Goal: Check status: Check status

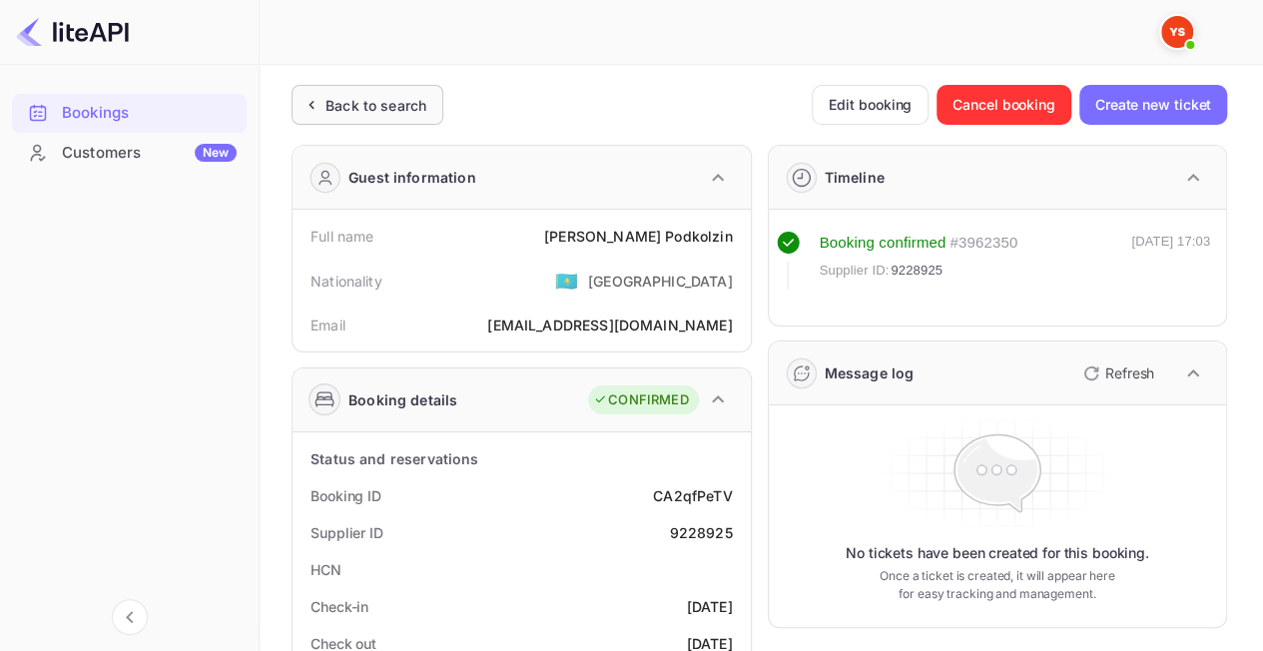
click at [369, 113] on div "Back to search" at bounding box center [376, 105] width 101 height 21
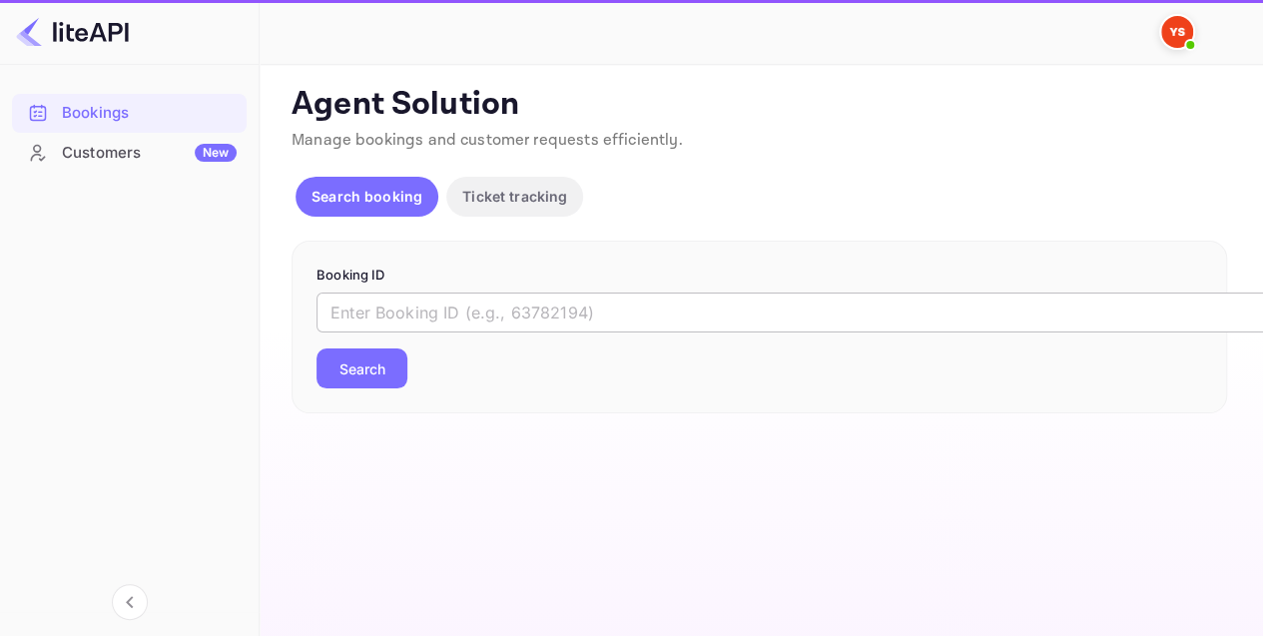
click at [461, 296] on input "text" at bounding box center [816, 313] width 999 height 40
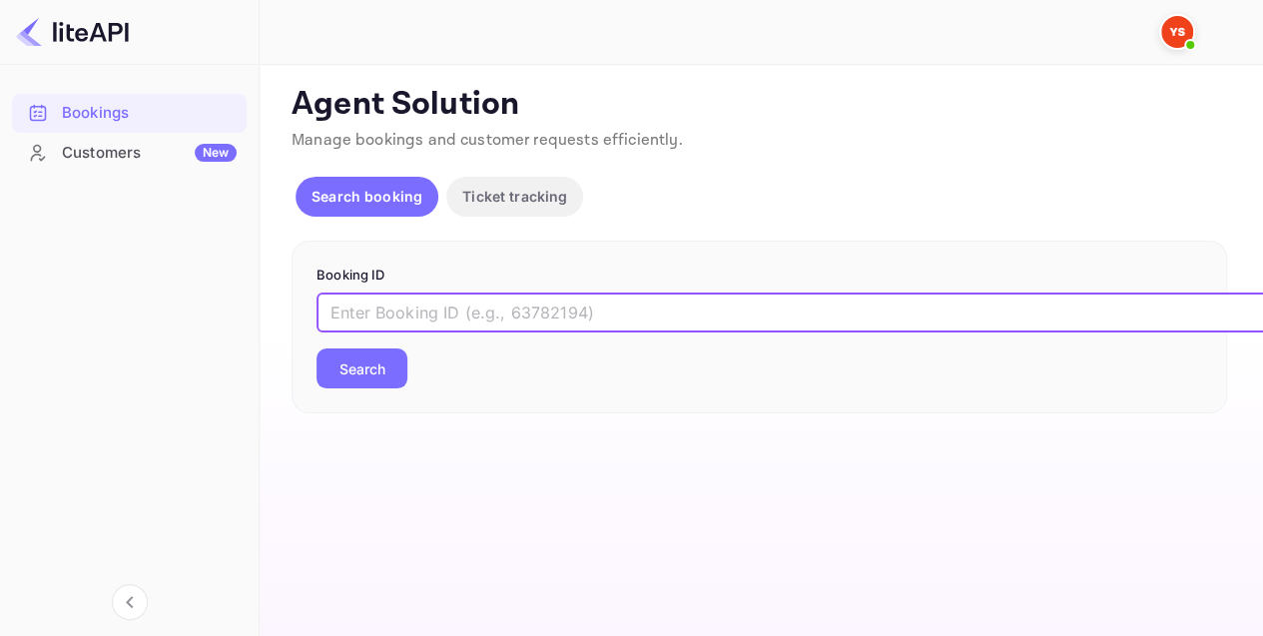
paste input "9214261"
type input "9214261"
click at [393, 363] on button "Search" at bounding box center [362, 368] width 91 height 40
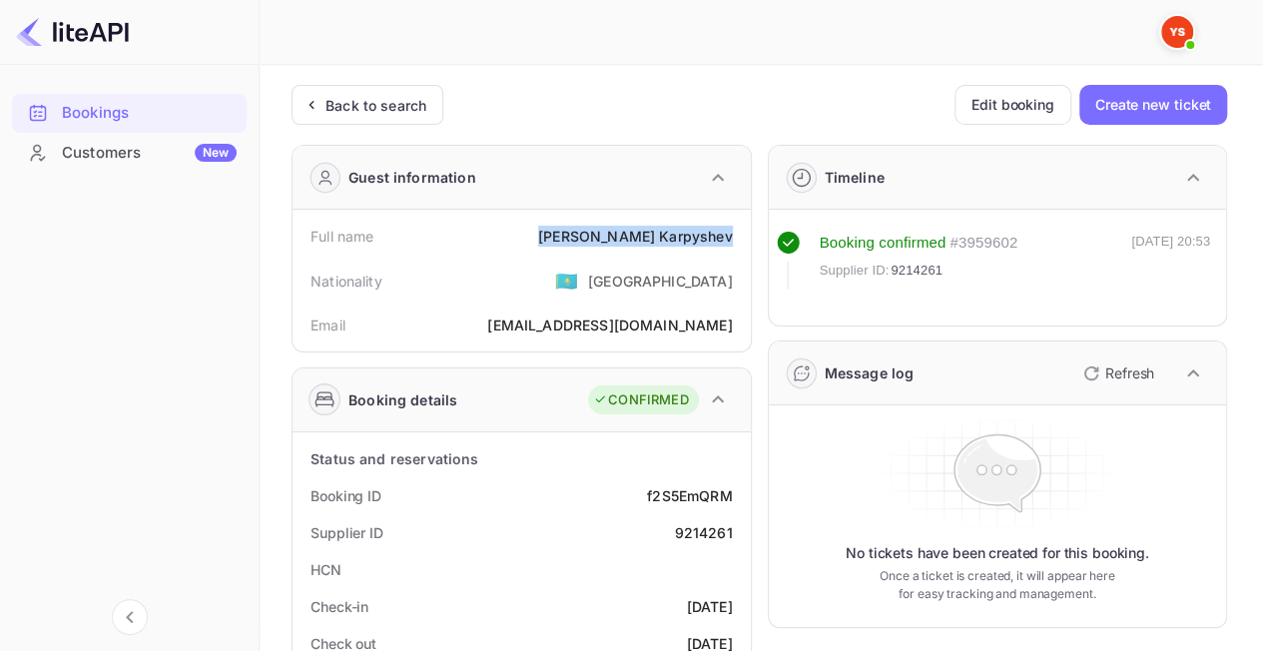
drag, startPoint x: 598, startPoint y: 232, endPoint x: 731, endPoint y: 233, distance: 132.8
click at [735, 228] on div "Full name [PERSON_NAME]" at bounding box center [522, 236] width 442 height 37
copy div "[PERSON_NAME]"
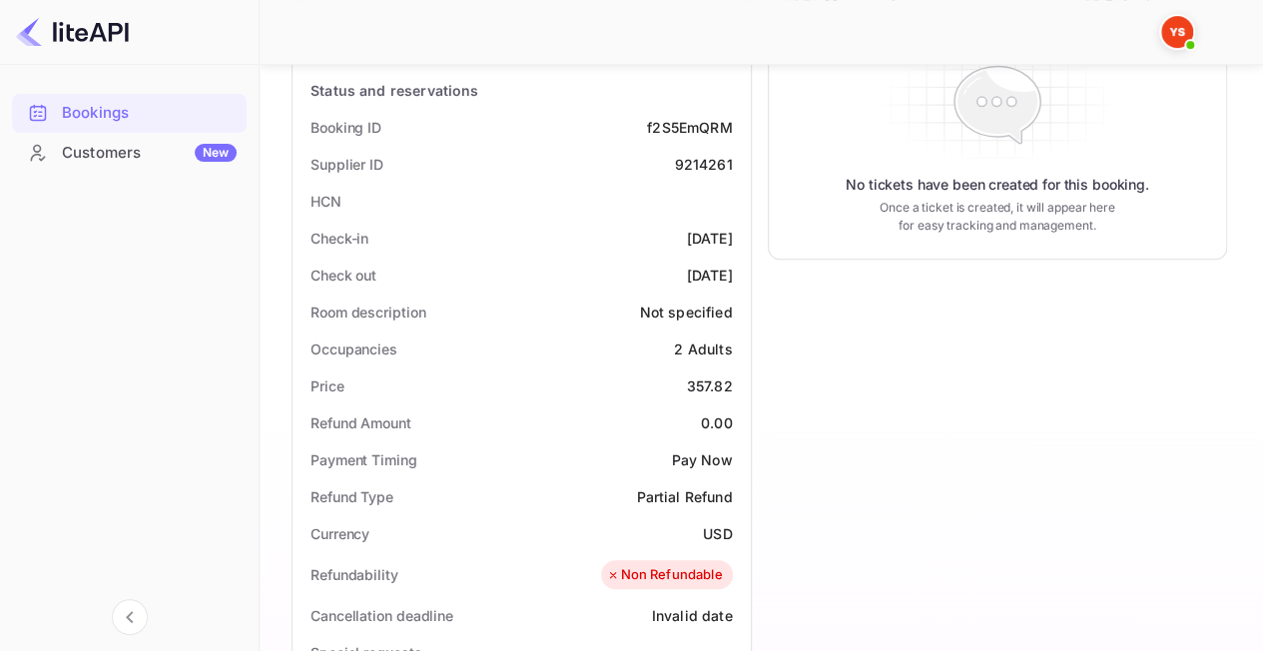
scroll to position [369, 0]
drag, startPoint x: 663, startPoint y: 375, endPoint x: 739, endPoint y: 383, distance: 76.3
click at [740, 383] on div "Price 357.82" at bounding box center [522, 384] width 442 height 37
copy div "357.82"
